Goal: Information Seeking & Learning: Learn about a topic

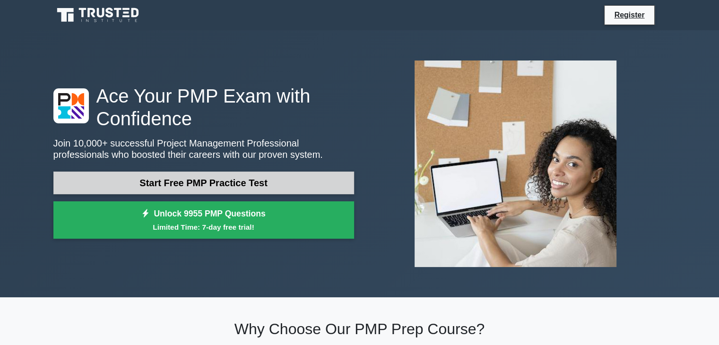
click at [137, 179] on link "Start Free PMP Practice Test" at bounding box center [203, 183] width 301 height 23
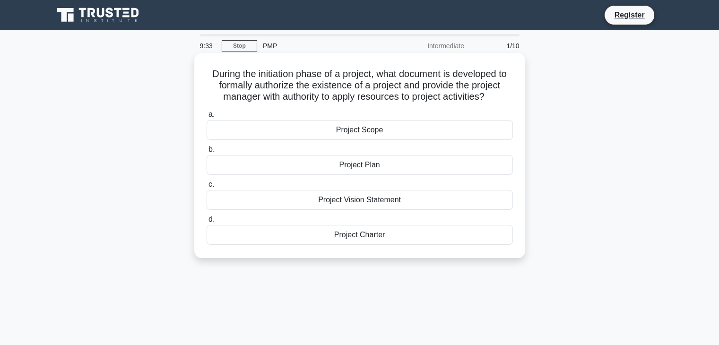
click at [363, 205] on div "Project Vision Statement" at bounding box center [360, 200] width 306 height 20
click at [207, 188] on input "c. Project Vision Statement" at bounding box center [207, 184] width 0 height 6
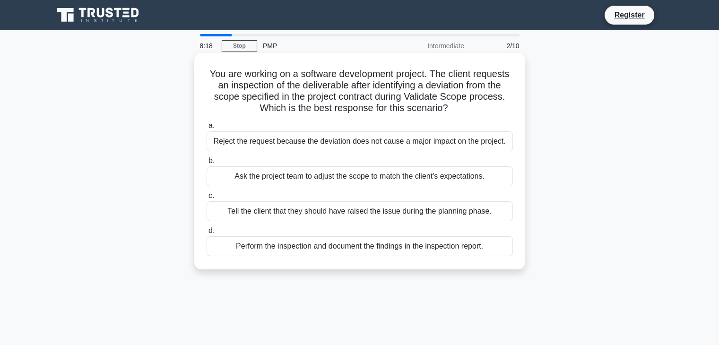
click at [301, 246] on div "Perform the inspection and document the findings in the inspection report." at bounding box center [360, 246] width 306 height 20
click at [207, 234] on input "d. Perform the inspection and document the findings in the inspection report." at bounding box center [207, 231] width 0 height 6
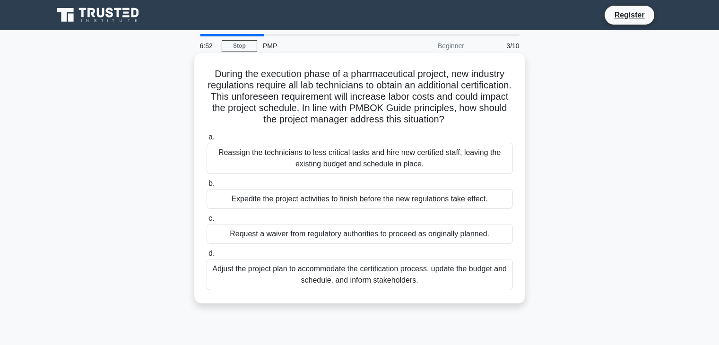
click at [356, 163] on div "Reassign the technicians to less critical tasks and hire new certified staff, l…" at bounding box center [360, 158] width 306 height 31
click at [207, 140] on input "a. Reassign the technicians to less critical tasks and hire new certified staff…" at bounding box center [207, 137] width 0 height 6
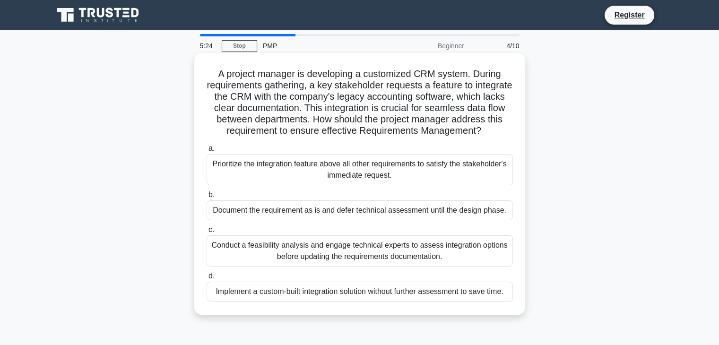
click at [347, 262] on div "Conduct a feasibility analysis and engage technical experts to assess integrati…" at bounding box center [360, 250] width 306 height 31
click at [207, 233] on input "c. Conduct a feasibility analysis and engage technical experts to assess integr…" at bounding box center [207, 230] width 0 height 6
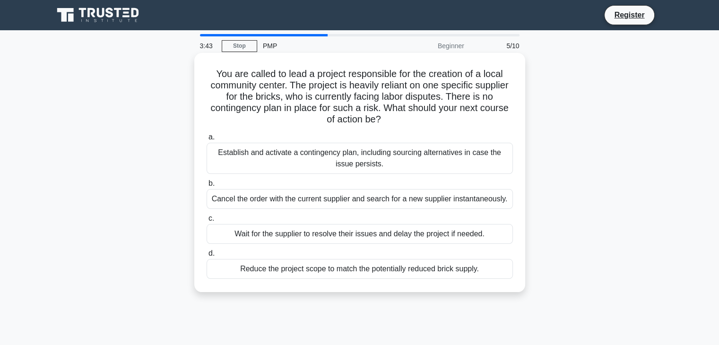
click at [335, 267] on div "Reduce the project scope to match the potentially reduced brick supply." at bounding box center [360, 269] width 306 height 20
click at [207, 257] on input "d. Reduce the project scope to match the potentially reduced brick supply." at bounding box center [207, 253] width 0 height 6
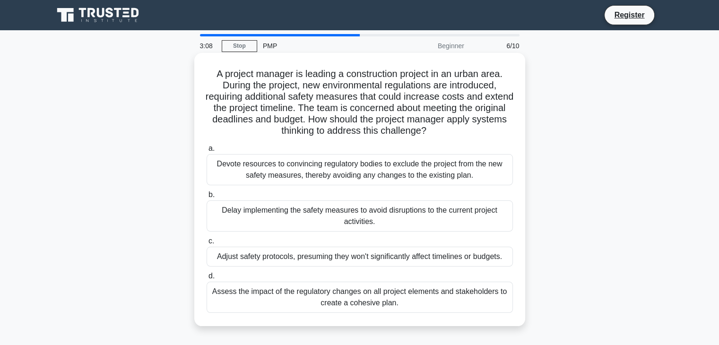
click at [374, 299] on div "Assess the impact of the regulatory changes on all project elements and stakeho…" at bounding box center [360, 297] width 306 height 31
click at [207, 279] on input "d. Assess the impact of the regulatory changes on all project elements and stak…" at bounding box center [207, 276] width 0 height 6
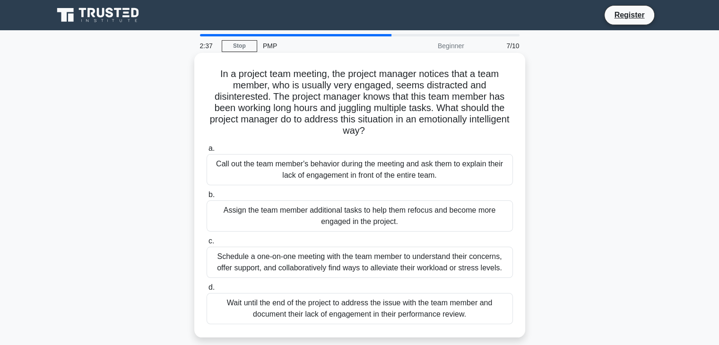
click at [337, 263] on div "Schedule a one-on-one meeting with the team member to understand their concerns…" at bounding box center [360, 262] width 306 height 31
click at [207, 244] on input "c. Schedule a one-on-one meeting with the team member to understand their conce…" at bounding box center [207, 241] width 0 height 6
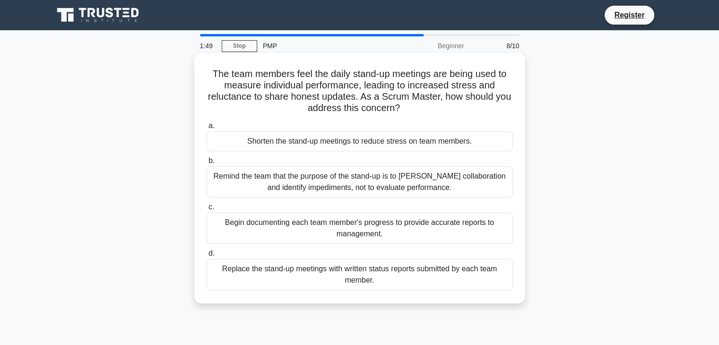
click at [337, 188] on div "Remind the team that the purpose of the stand-up is to foster collaboration and…" at bounding box center [360, 181] width 306 height 31
click at [207, 164] on input "b. Remind the team that the purpose of the stand-up is to foster collaboration …" at bounding box center [207, 161] width 0 height 6
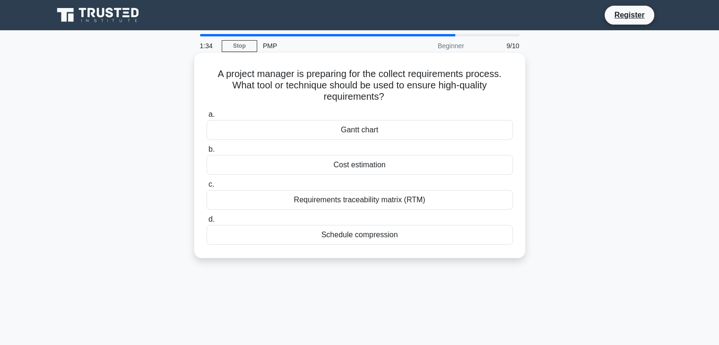
click at [372, 201] on div "Requirements traceability matrix (RTM)" at bounding box center [360, 200] width 306 height 20
click at [207, 188] on input "c. Requirements traceability matrix (RTM)" at bounding box center [207, 184] width 0 height 6
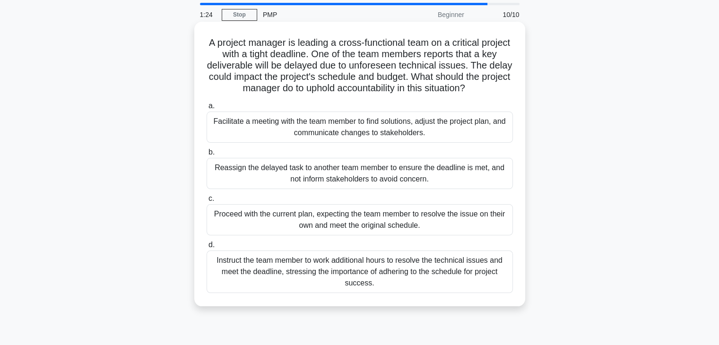
scroll to position [47, 0]
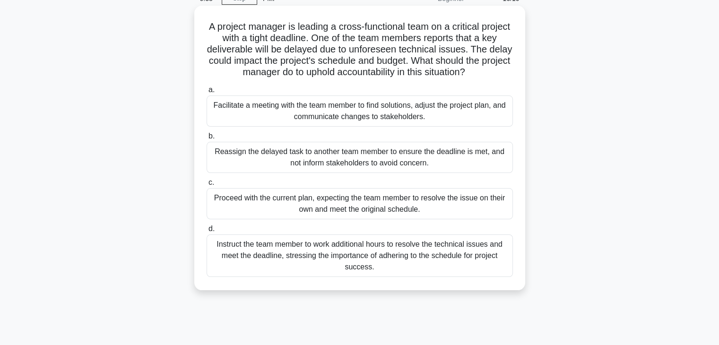
click at [338, 121] on div "Facilitate a meeting with the team member to find solutions, adjust the project…" at bounding box center [360, 110] width 306 height 31
click at [207, 93] on input "a. Facilitate a meeting with the team member to find solutions, adjust the proj…" at bounding box center [207, 90] width 0 height 6
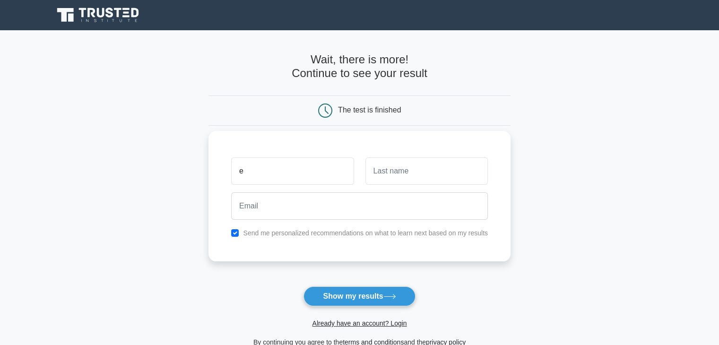
type input "e"
click at [382, 178] on input "text" at bounding box center [426, 170] width 122 height 27
type input "d"
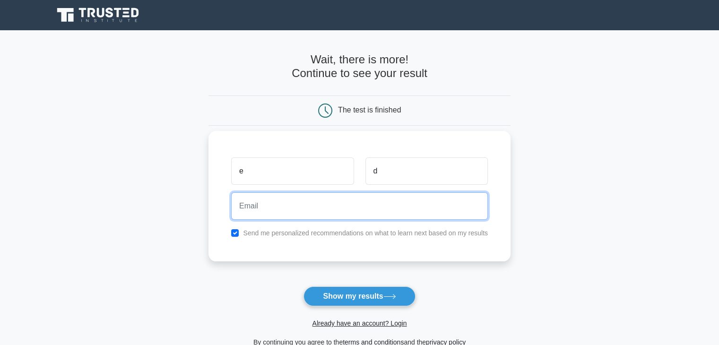
click at [325, 209] on input "email" at bounding box center [359, 205] width 257 height 27
type input "erolduymaz16@gmail.com"
drag, startPoint x: 335, startPoint y: 208, endPoint x: 227, endPoint y: 200, distance: 108.5
click at [227, 200] on div "erolduymaz16@gmail.com" at bounding box center [359, 206] width 268 height 35
type input "ferdemduymaz@gmail.com"
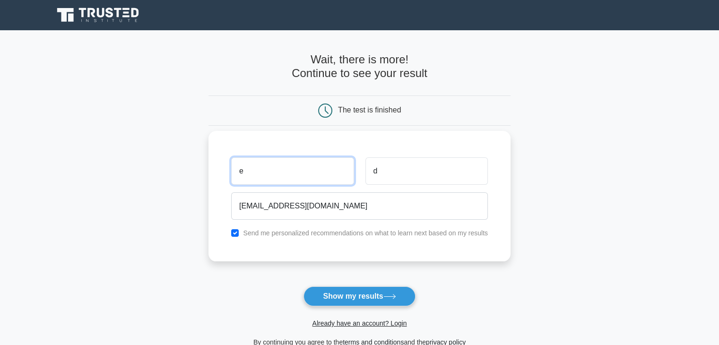
click at [240, 174] on input "e" at bounding box center [292, 170] width 122 height 27
drag, startPoint x: 254, startPoint y: 173, endPoint x: 250, endPoint y: 174, distance: 4.8
click at [250, 174] on input "fee" at bounding box center [292, 170] width 122 height 27
type input "fe"
click at [382, 172] on input "d" at bounding box center [426, 170] width 122 height 27
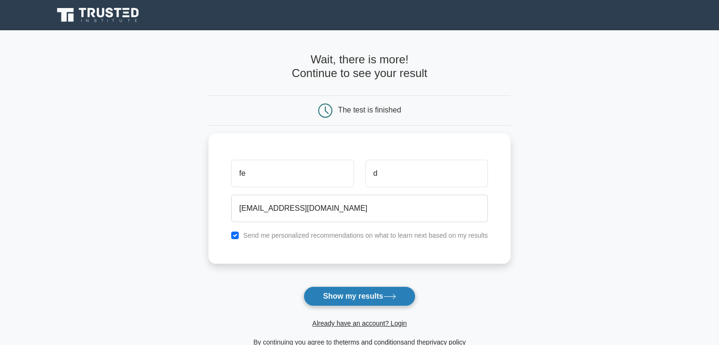
click at [348, 293] on button "Show my results" at bounding box center [359, 296] width 112 height 20
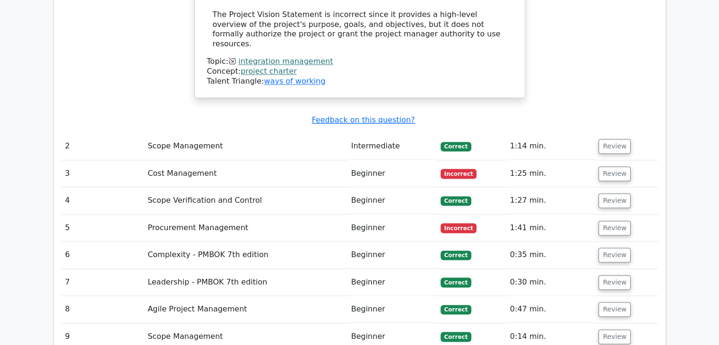
scroll to position [1229, 0]
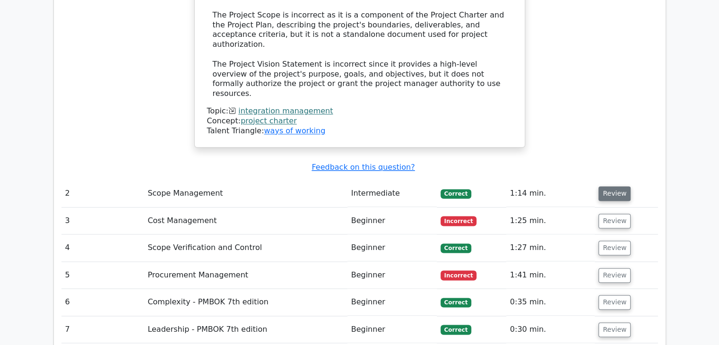
click at [609, 186] on button "Review" at bounding box center [614, 193] width 32 height 15
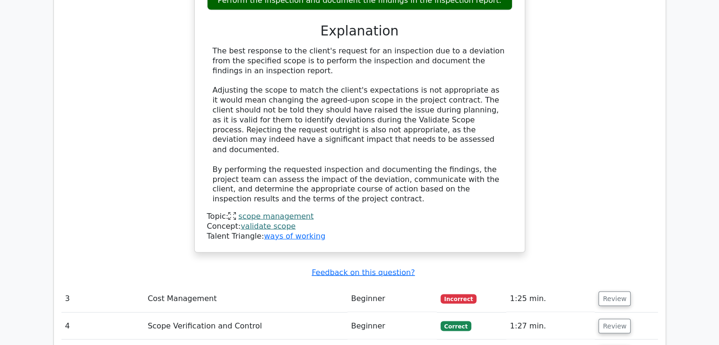
scroll to position [1654, 0]
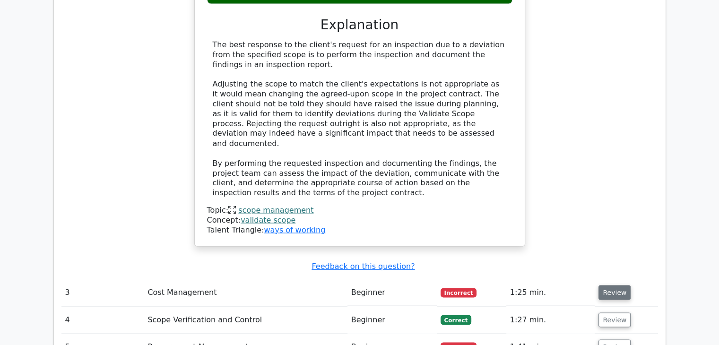
click at [604, 285] on button "Review" at bounding box center [614, 292] width 32 height 15
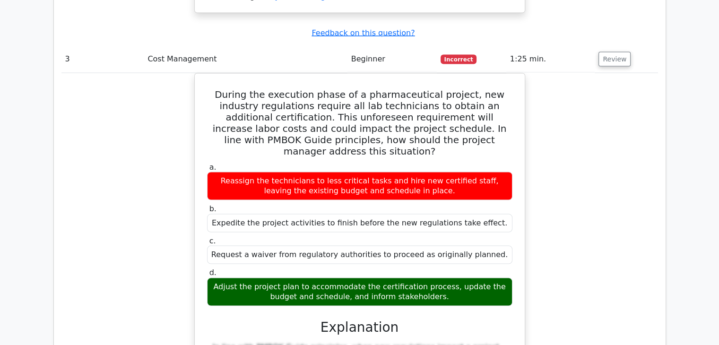
scroll to position [1938, 0]
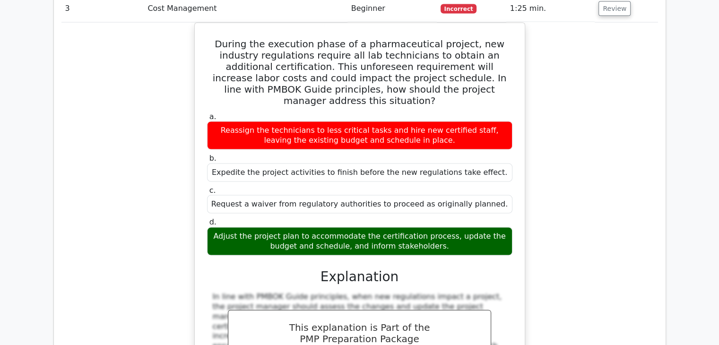
click at [539, 178] on div "During the execution phase of a pharmaceutical project, new industry regulation…" at bounding box center [359, 261] width 596 height 477
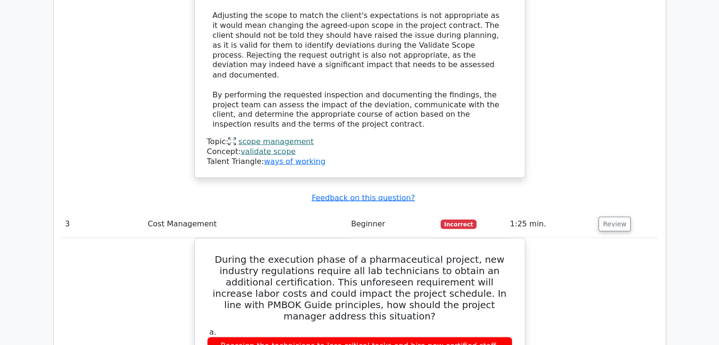
scroll to position [1701, 0]
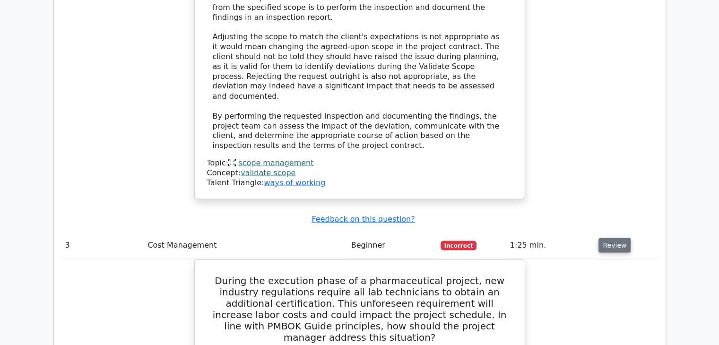
click at [607, 238] on button "Review" at bounding box center [614, 245] width 32 height 15
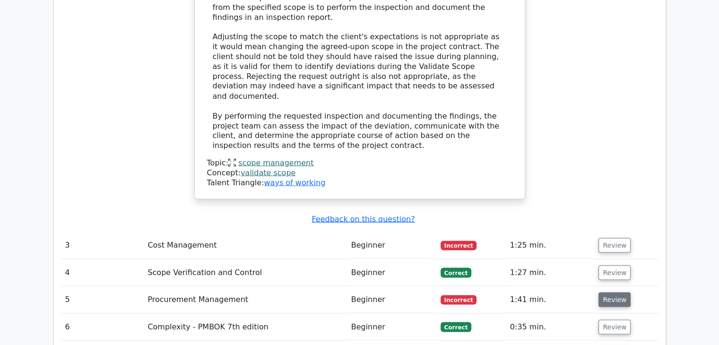
click at [613, 292] on button "Review" at bounding box center [614, 299] width 32 height 15
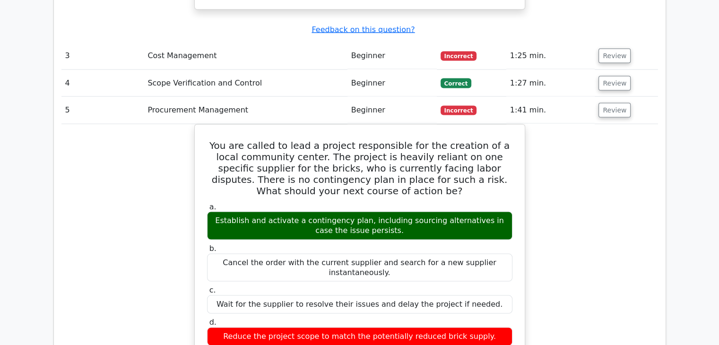
scroll to position [1749, 0]
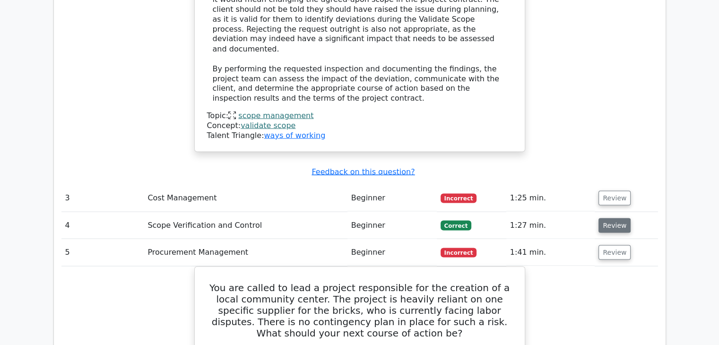
click at [610, 218] on button "Review" at bounding box center [614, 225] width 32 height 15
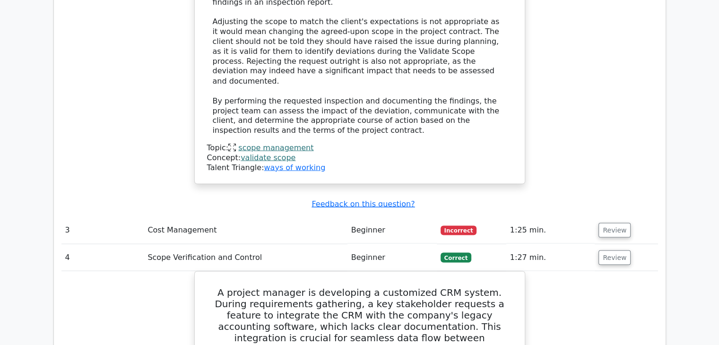
scroll to position [1701, 0]
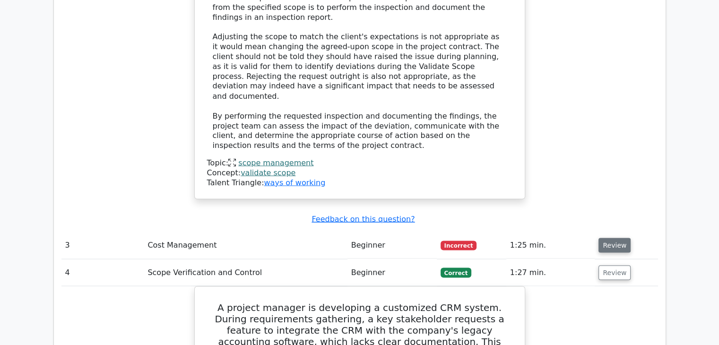
click at [604, 238] on button "Review" at bounding box center [614, 245] width 32 height 15
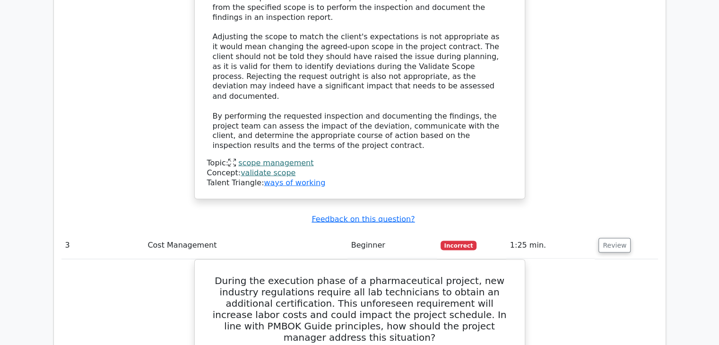
scroll to position [1749, 0]
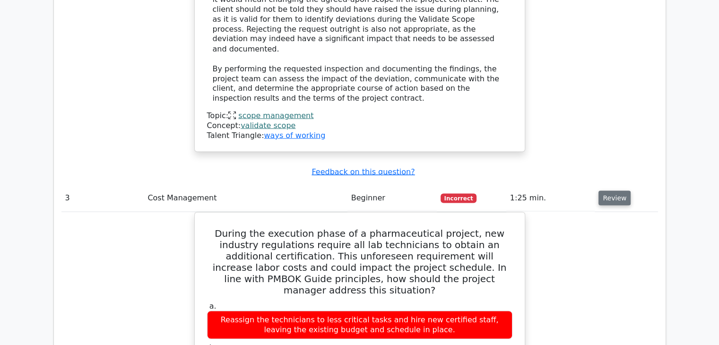
click at [613, 190] on button "Review" at bounding box center [614, 197] width 32 height 15
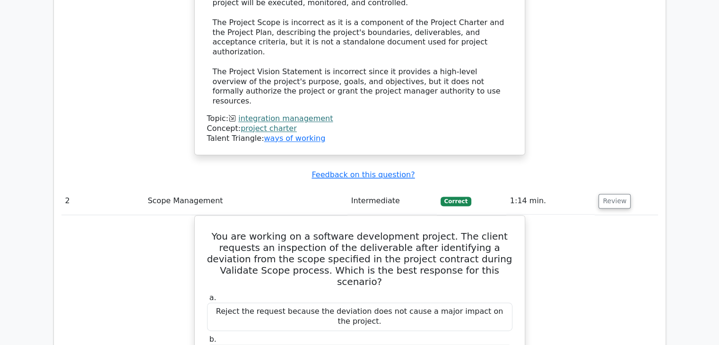
scroll to position [1182, 0]
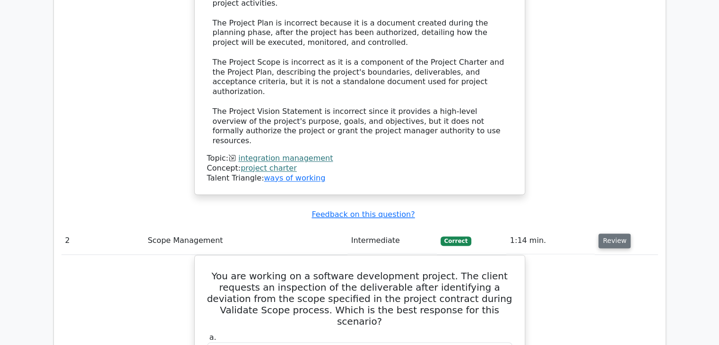
click at [611, 233] on button "Review" at bounding box center [614, 240] width 32 height 15
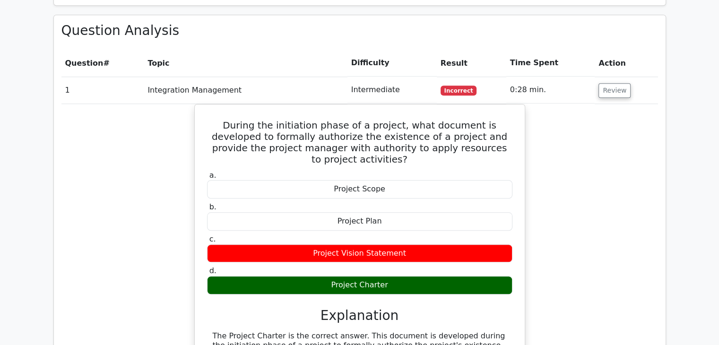
scroll to position [803, 0]
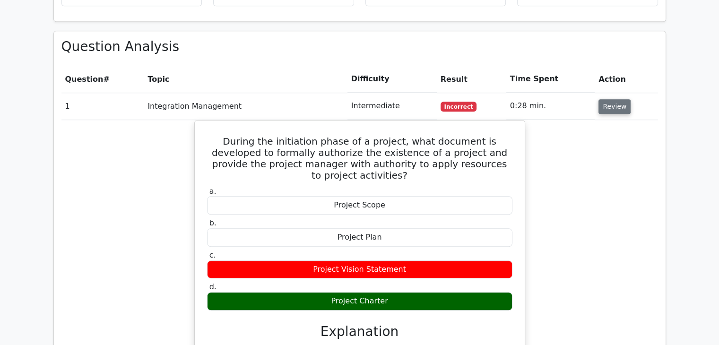
click at [618, 99] on button "Review" at bounding box center [614, 106] width 32 height 15
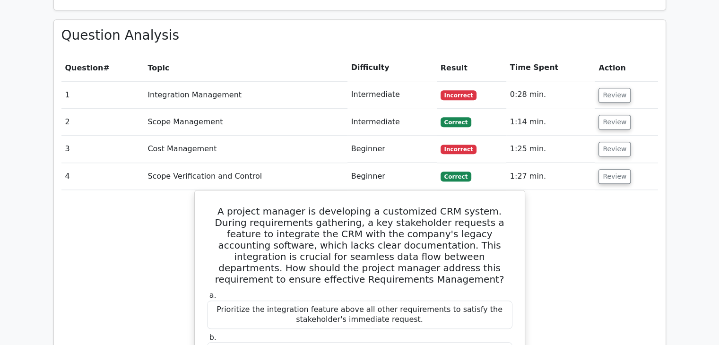
scroll to position [898, 0]
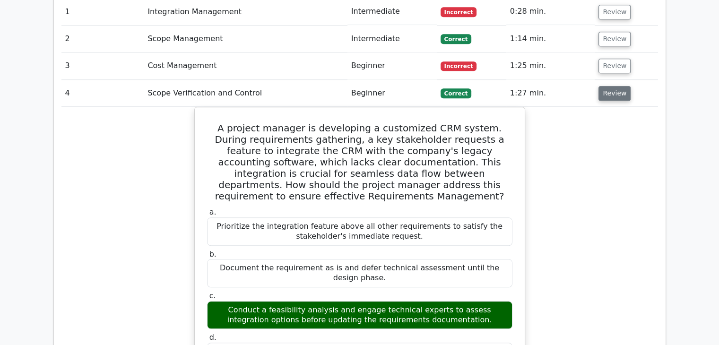
click at [607, 86] on button "Review" at bounding box center [614, 93] width 32 height 15
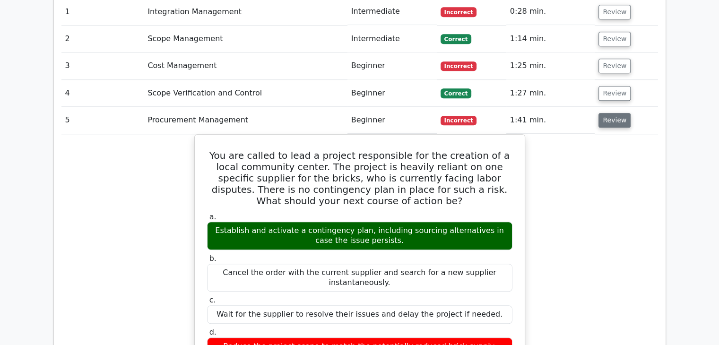
click at [603, 113] on button "Review" at bounding box center [614, 120] width 32 height 15
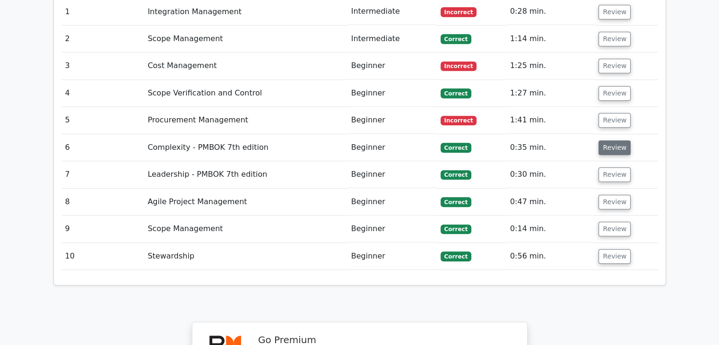
click at [605, 140] on button "Review" at bounding box center [614, 147] width 32 height 15
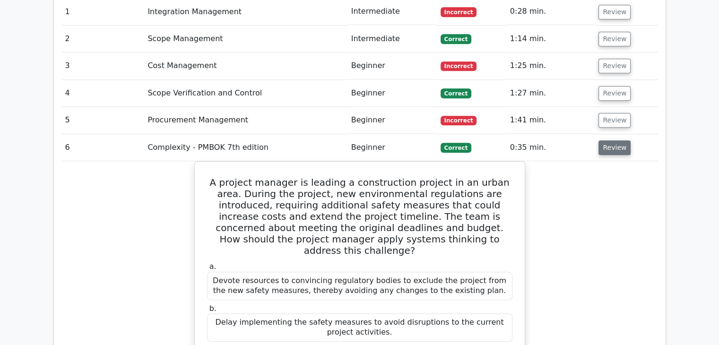
scroll to position [945, 0]
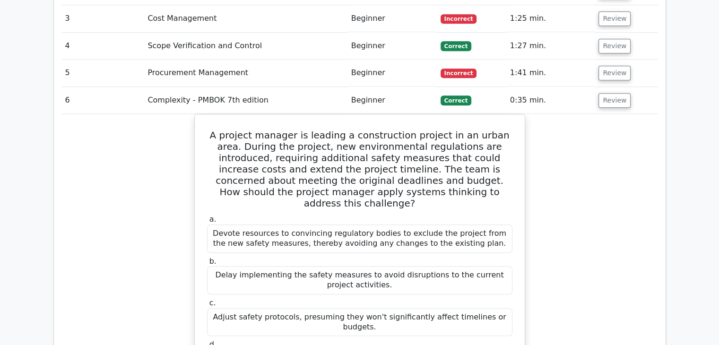
drag, startPoint x: 609, startPoint y: 58, endPoint x: 613, endPoint y: 61, distance: 5.8
click at [609, 93] on button "Review" at bounding box center [614, 100] width 32 height 15
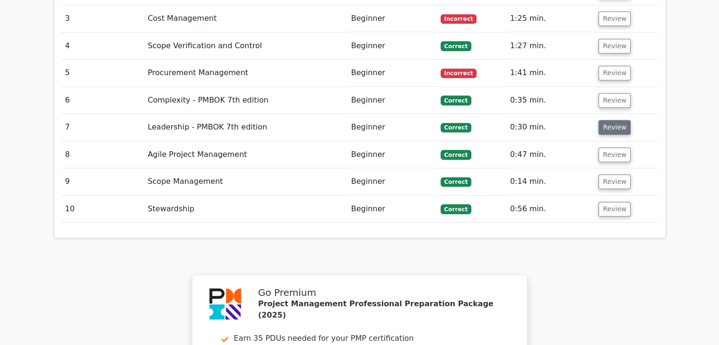
click at [617, 120] on button "Review" at bounding box center [614, 127] width 32 height 15
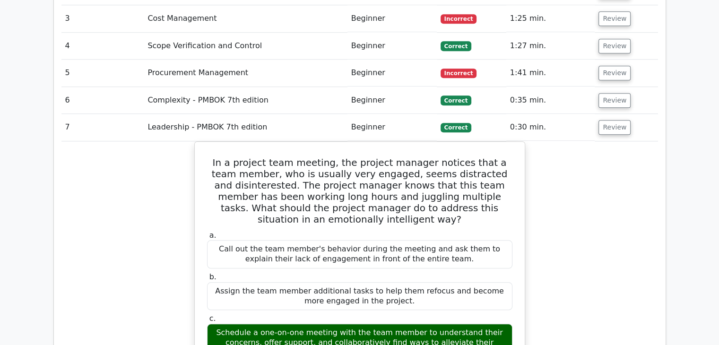
scroll to position [993, 0]
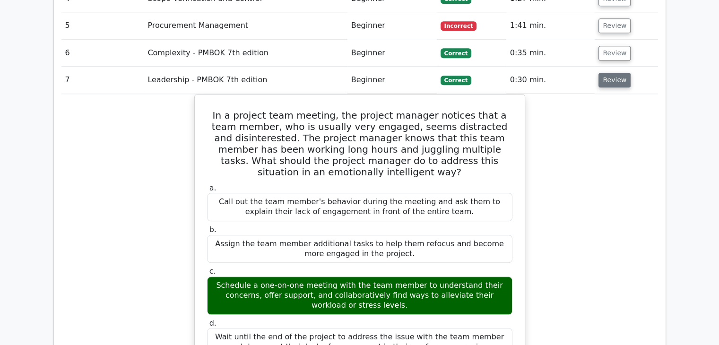
click at [609, 73] on button "Review" at bounding box center [614, 80] width 32 height 15
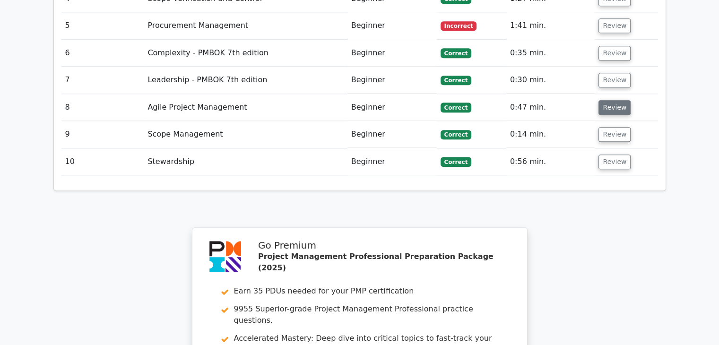
click at [608, 100] on button "Review" at bounding box center [614, 107] width 32 height 15
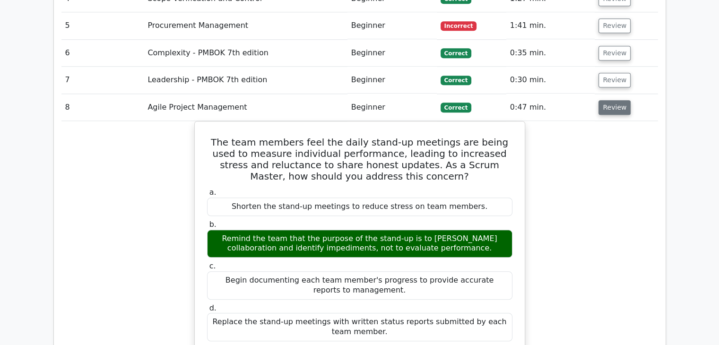
click at [608, 100] on button "Review" at bounding box center [614, 107] width 32 height 15
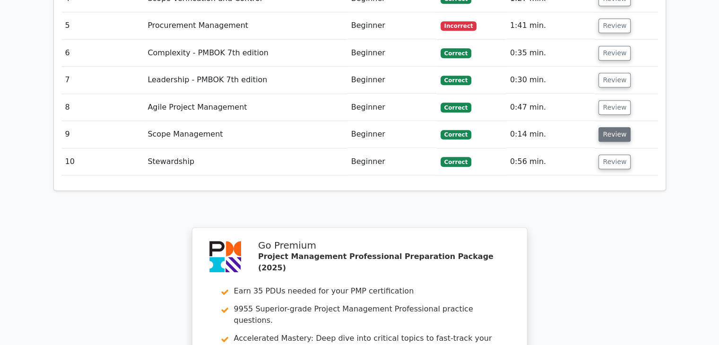
click at [609, 127] on button "Review" at bounding box center [614, 134] width 32 height 15
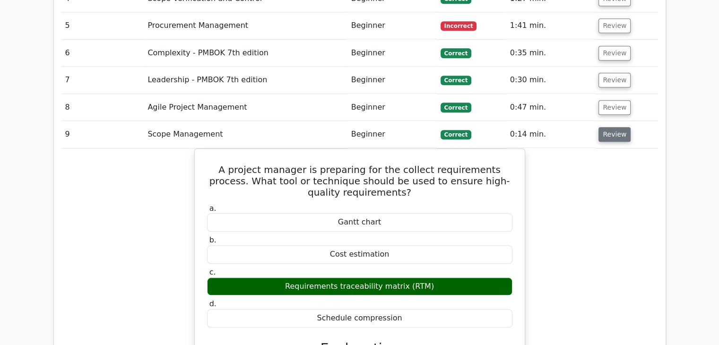
click at [617, 127] on button "Review" at bounding box center [614, 134] width 32 height 15
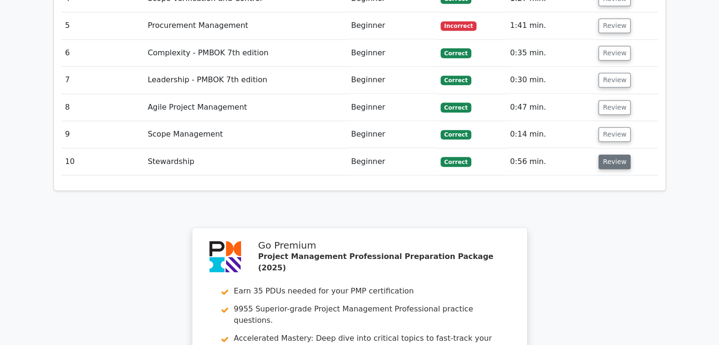
click at [598, 155] on button "Review" at bounding box center [614, 162] width 32 height 15
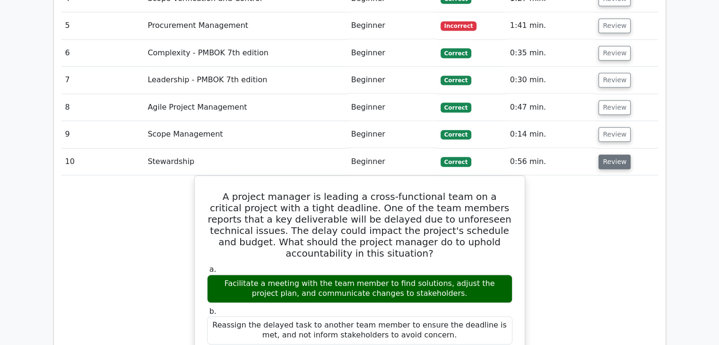
click at [608, 155] on button "Review" at bounding box center [614, 162] width 32 height 15
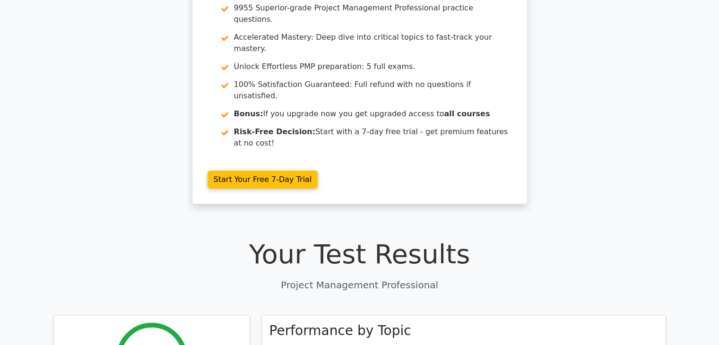
scroll to position [0, 0]
